Goal: Transaction & Acquisition: Download file/media

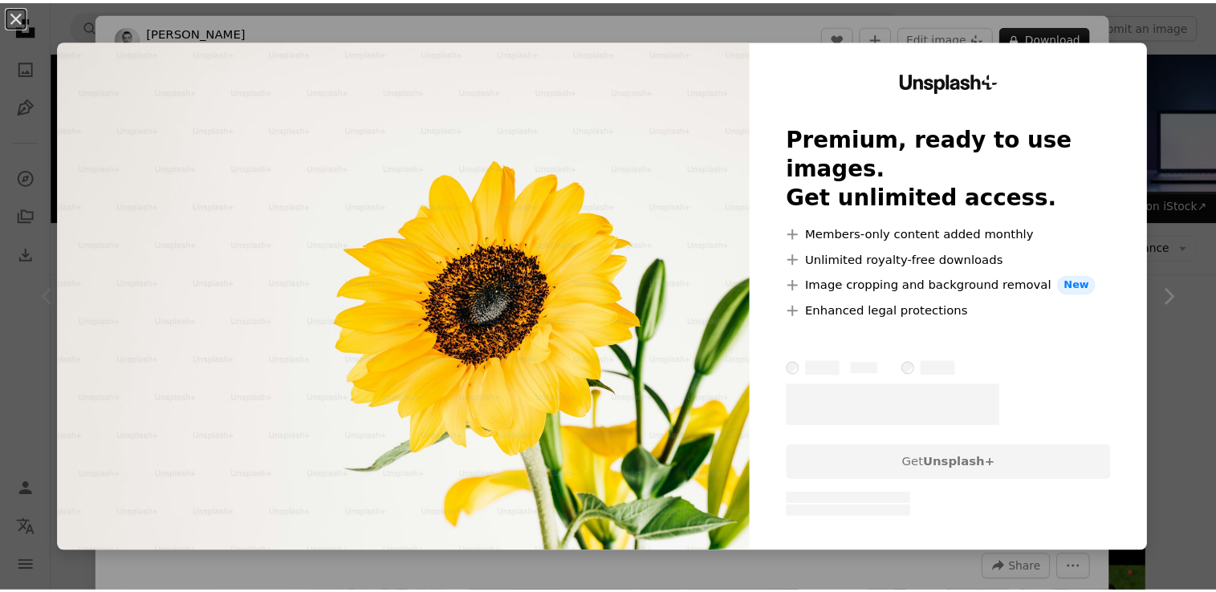
scroll to position [321, 0]
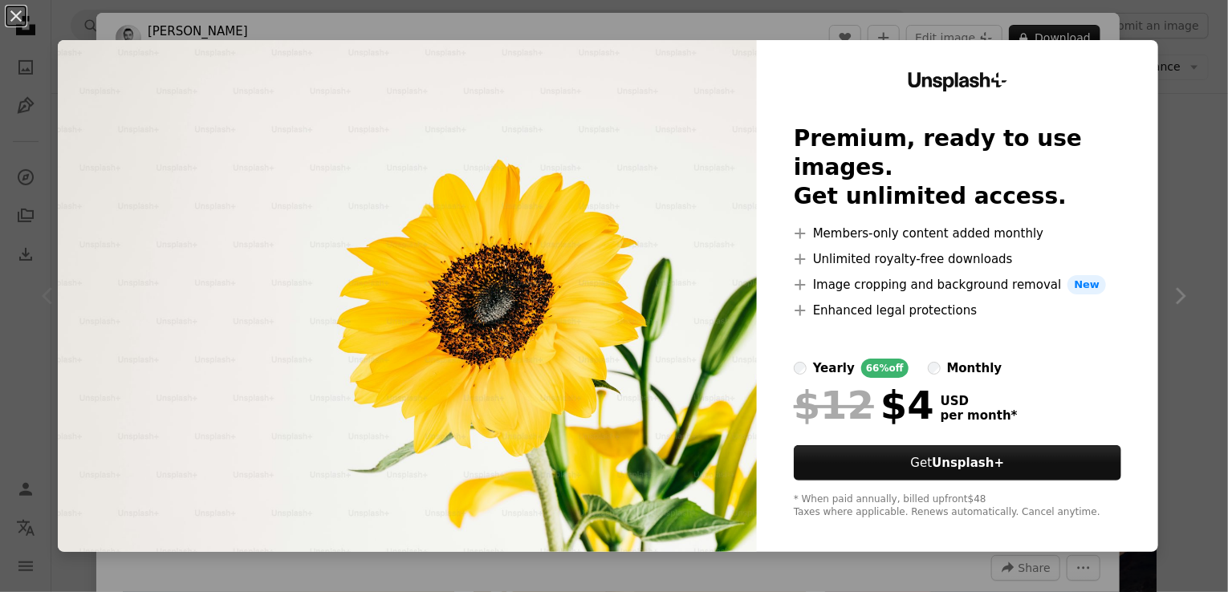
click at [1178, 50] on div "An X shape Unsplash+ Premium, ready to use images. Get unlimited access. A plus…" at bounding box center [614, 296] width 1228 height 592
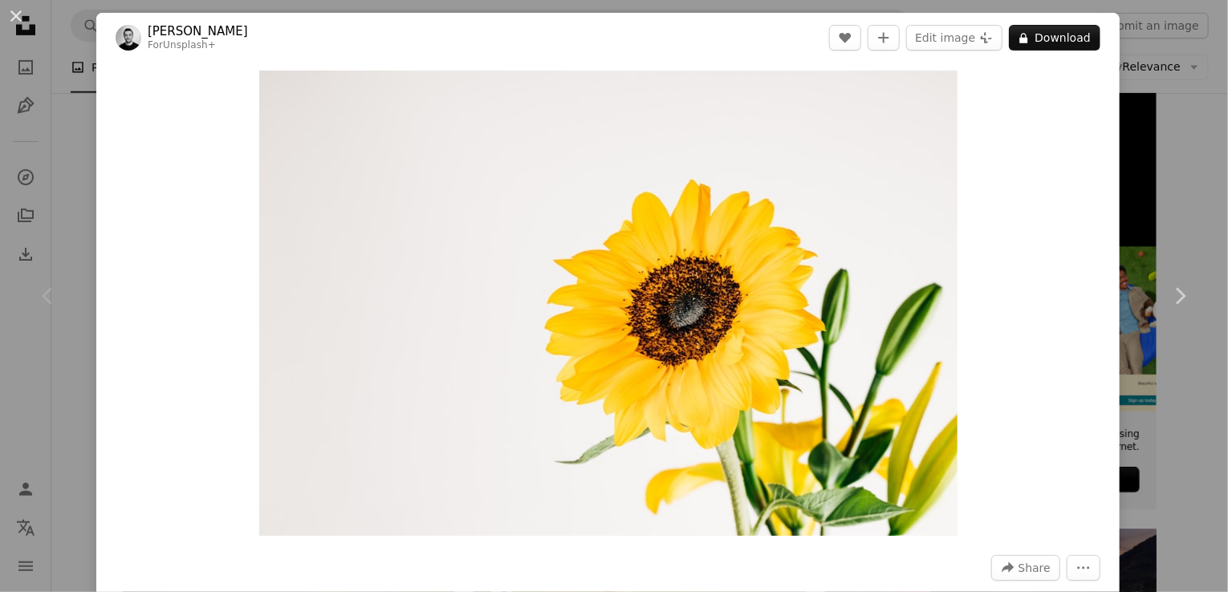
click at [87, 23] on div "An X shape Chevron left Chevron right [PERSON_NAME] For Unsplash+ A heart A plu…" at bounding box center [614, 296] width 1228 height 592
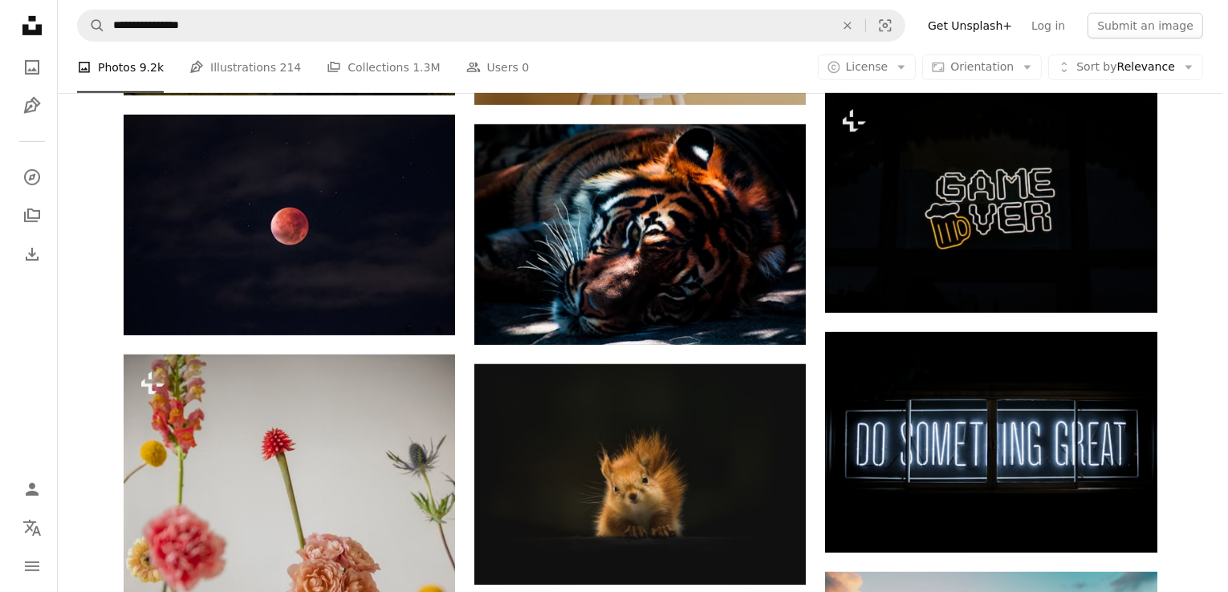
scroll to position [963, 0]
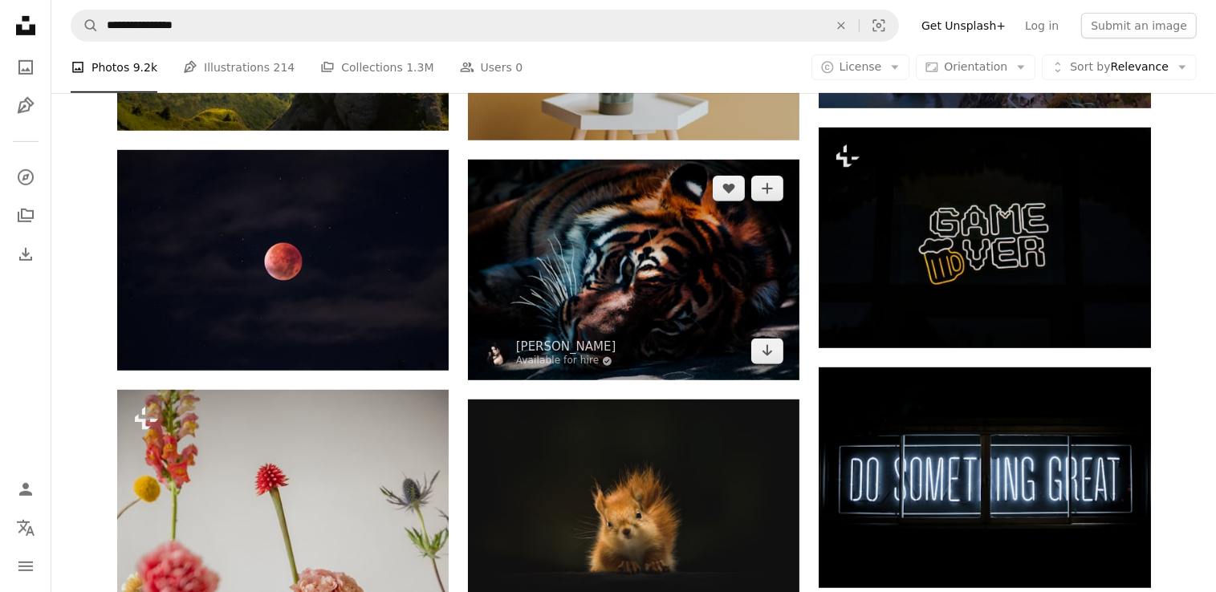
click at [722, 222] on img at bounding box center [633, 270] width 331 height 221
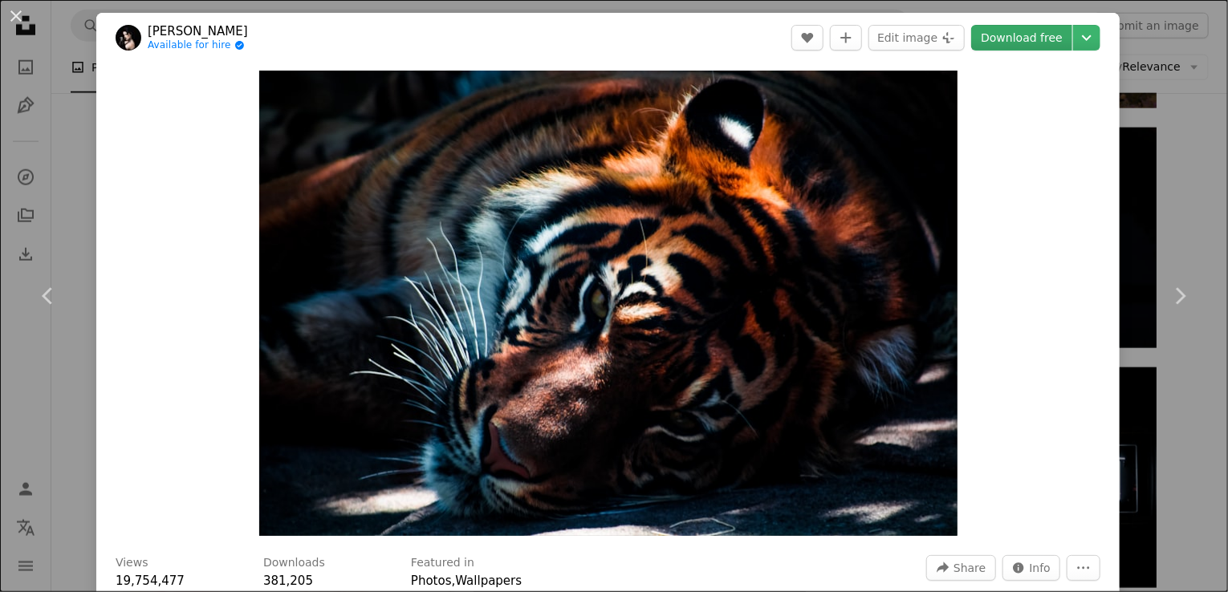
click at [1040, 43] on link "Download free" at bounding box center [1021, 38] width 101 height 26
